Goal: Check status: Check status

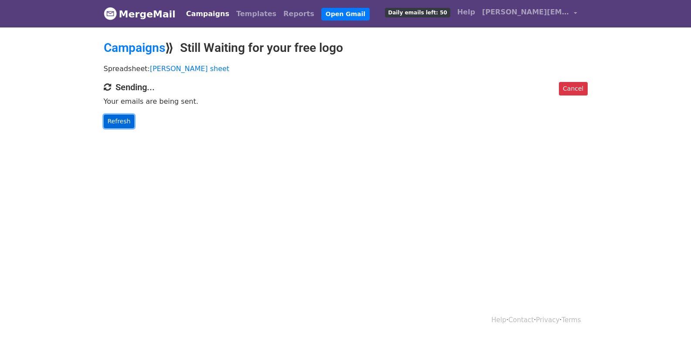
click at [120, 122] on link "Refresh" at bounding box center [119, 122] width 31 height 14
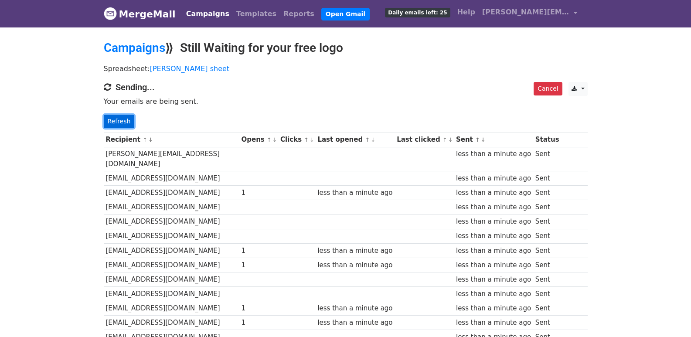
click at [115, 121] on link "Refresh" at bounding box center [119, 122] width 31 height 14
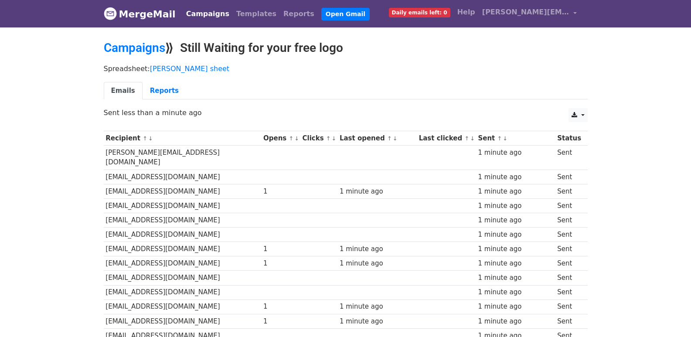
scroll to position [607, 0]
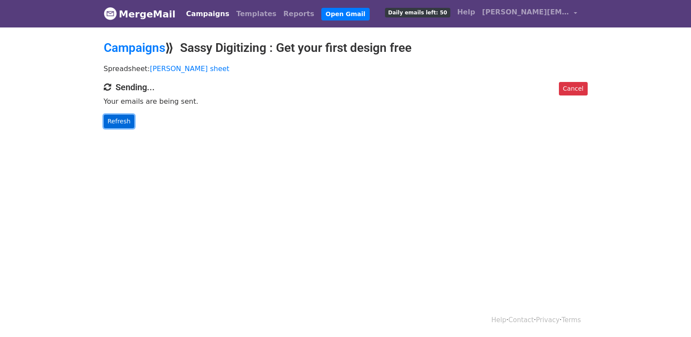
click at [112, 118] on link "Refresh" at bounding box center [119, 122] width 31 height 14
